Goal: Navigation & Orientation: Go to known website

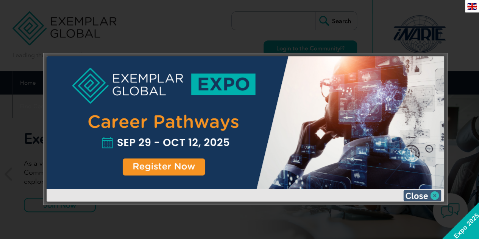
click at [432, 194] on img at bounding box center [422, 195] width 38 height 11
